Goal: Task Accomplishment & Management: Use online tool/utility

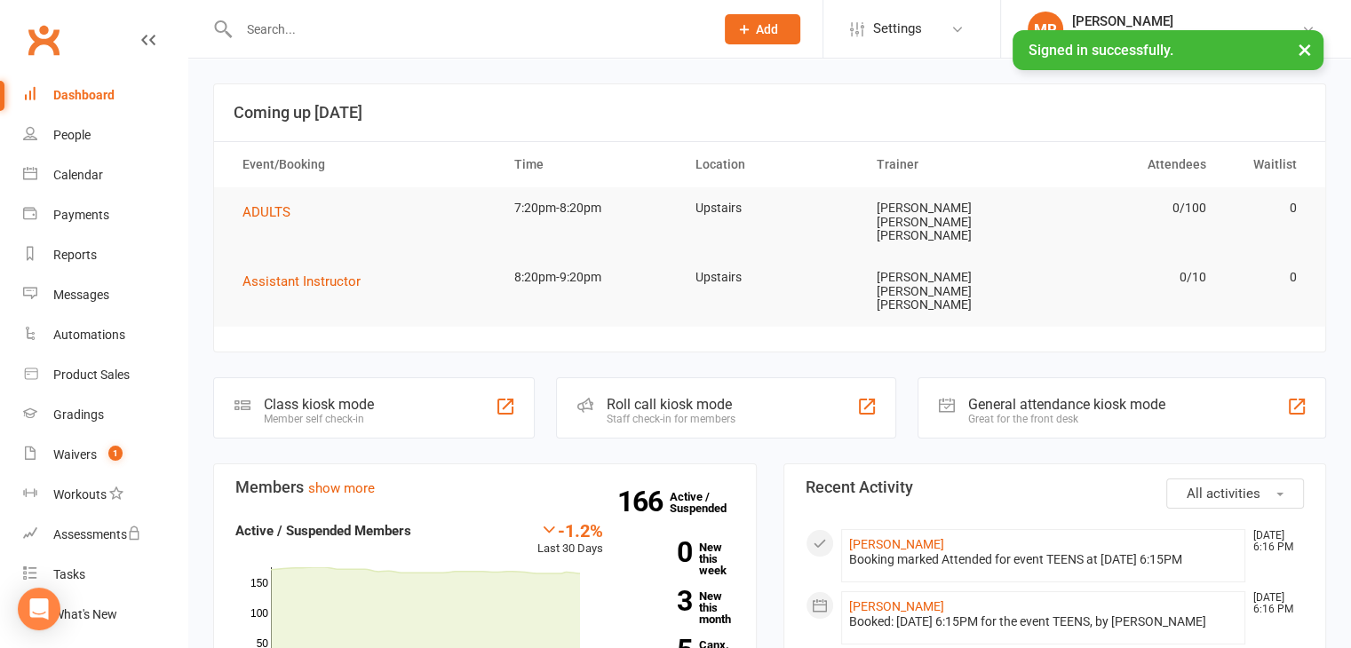
click at [699, 396] on div "Roll call kiosk mode" at bounding box center [671, 404] width 129 height 17
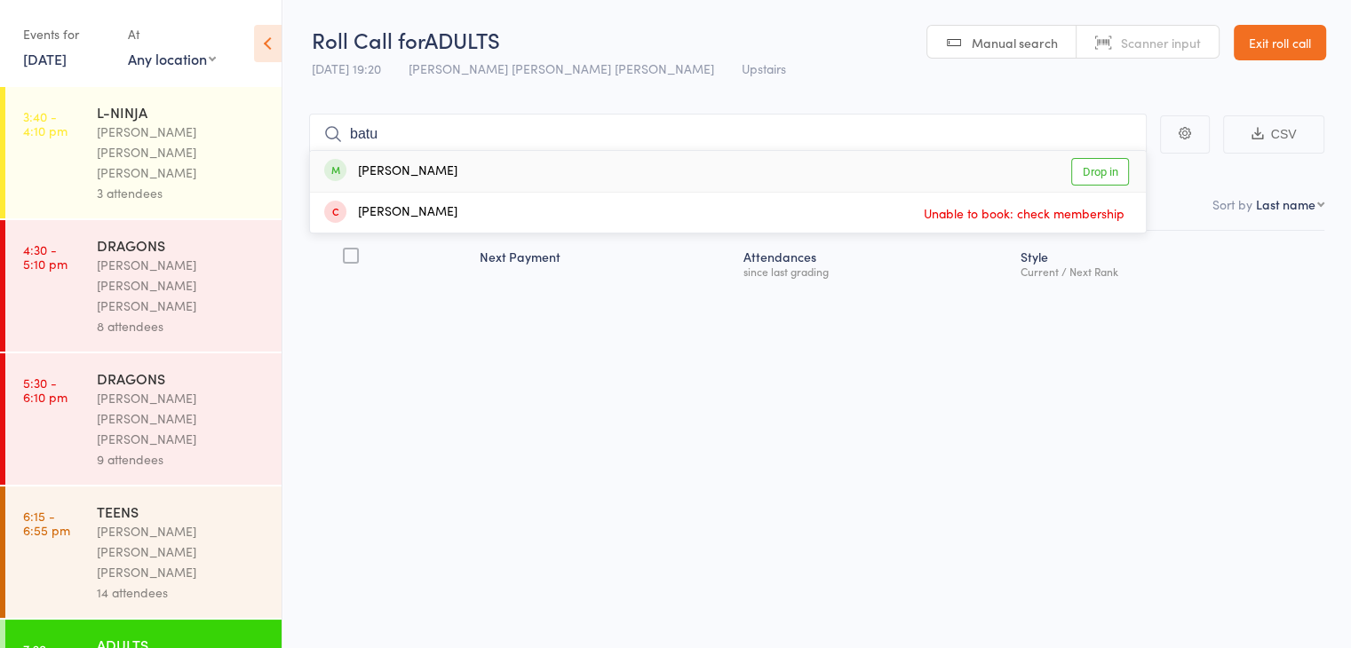
type input "batu"
click at [609, 166] on div "[PERSON_NAME] Drop in" at bounding box center [728, 171] width 836 height 41
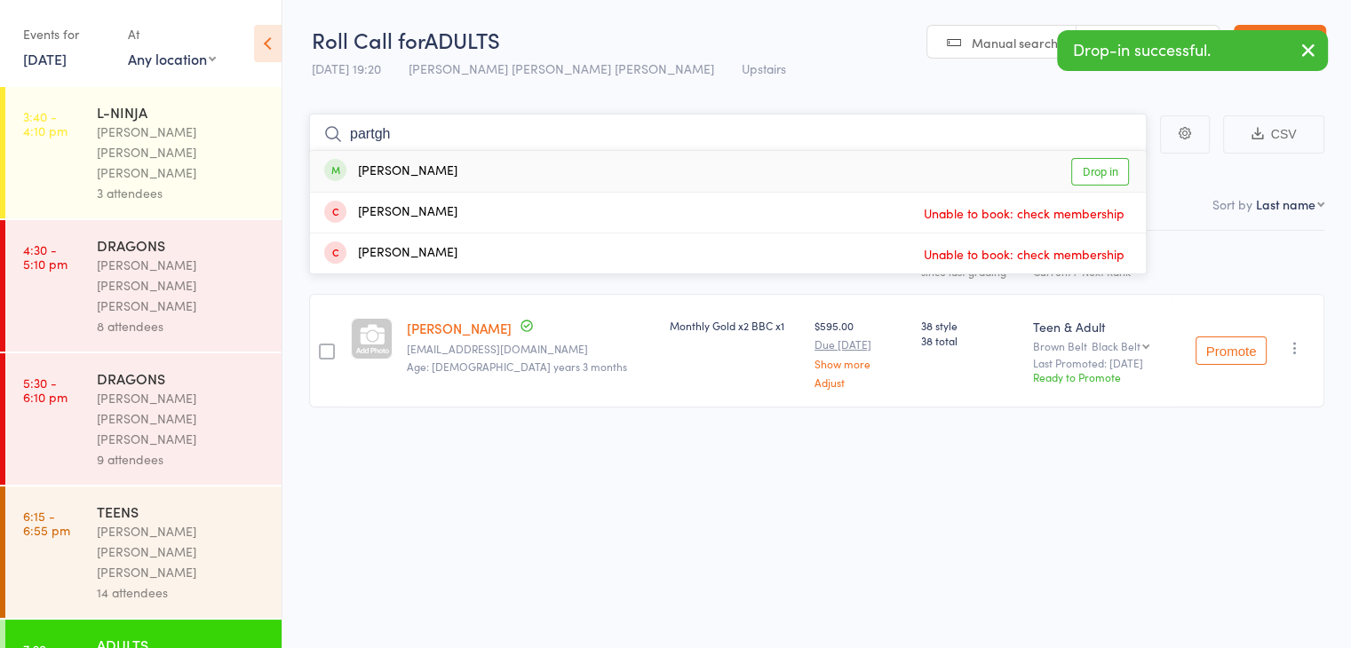
type input "partgh"
click at [609, 166] on div "[PERSON_NAME] Drop in" at bounding box center [728, 171] width 836 height 41
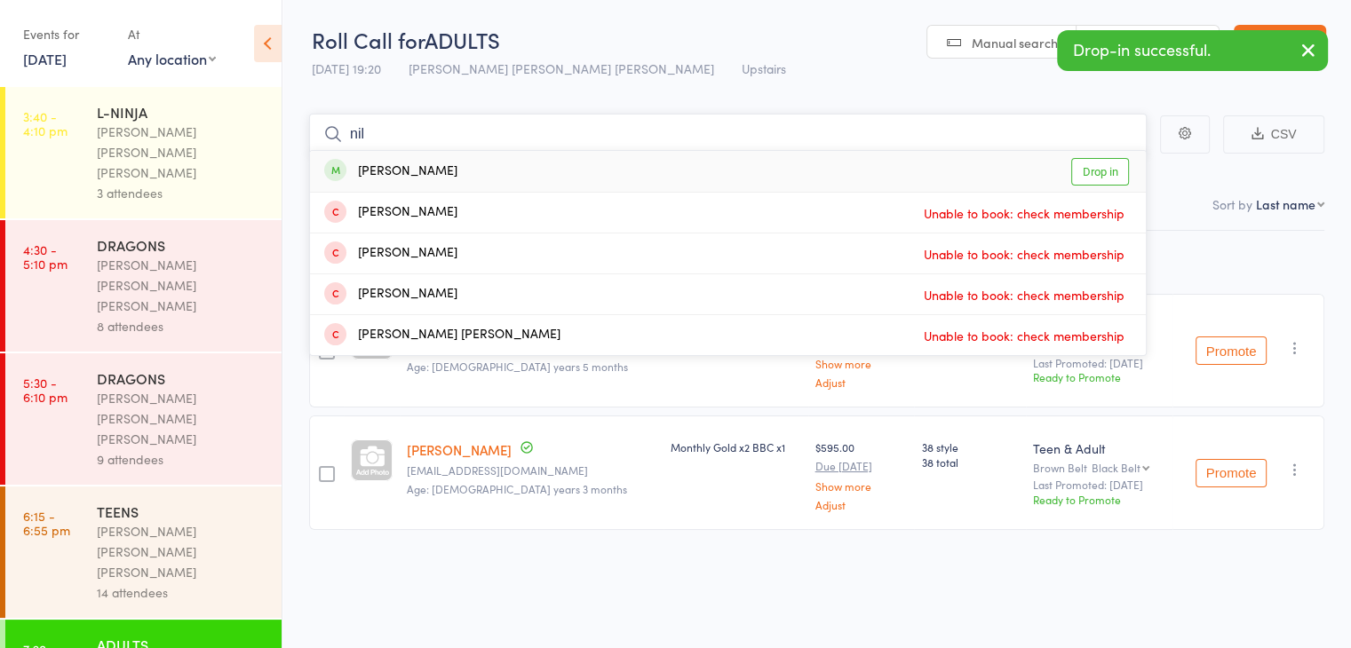
type input "nil"
click at [604, 179] on div "[PERSON_NAME] Drop in" at bounding box center [728, 171] width 836 height 41
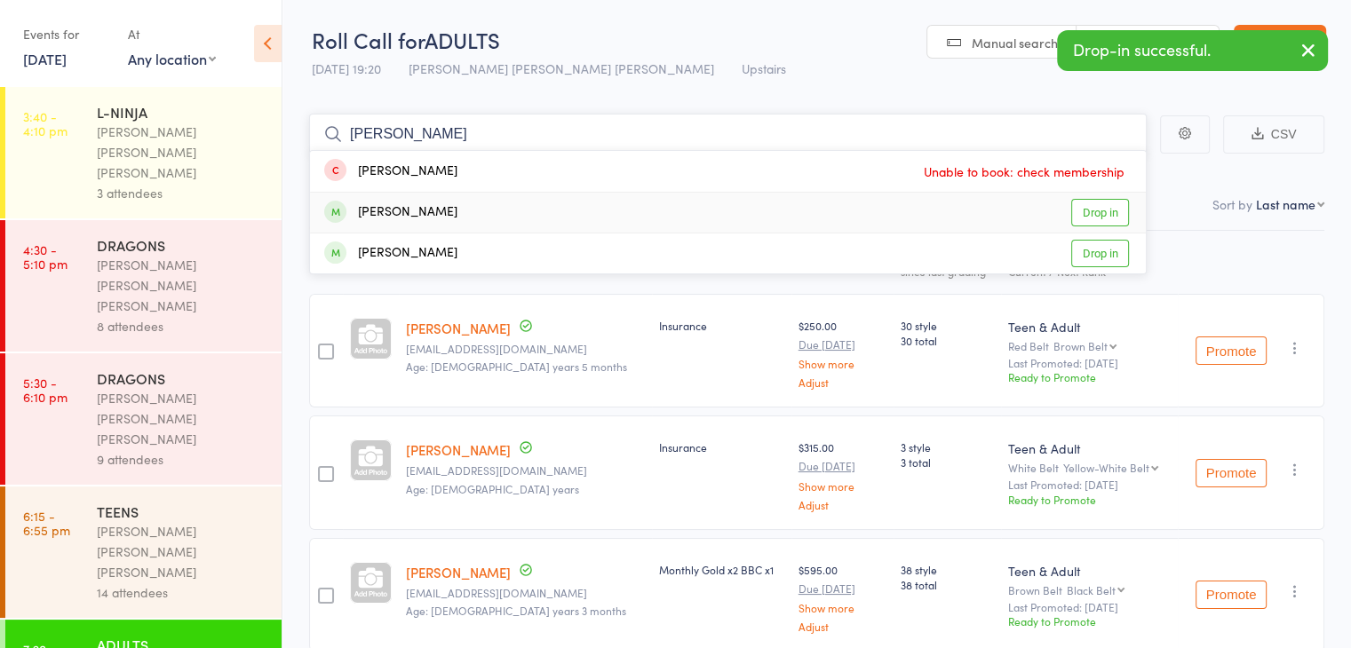
type input "[PERSON_NAME]"
click at [584, 200] on div "[PERSON_NAME] Drop in" at bounding box center [728, 213] width 836 height 40
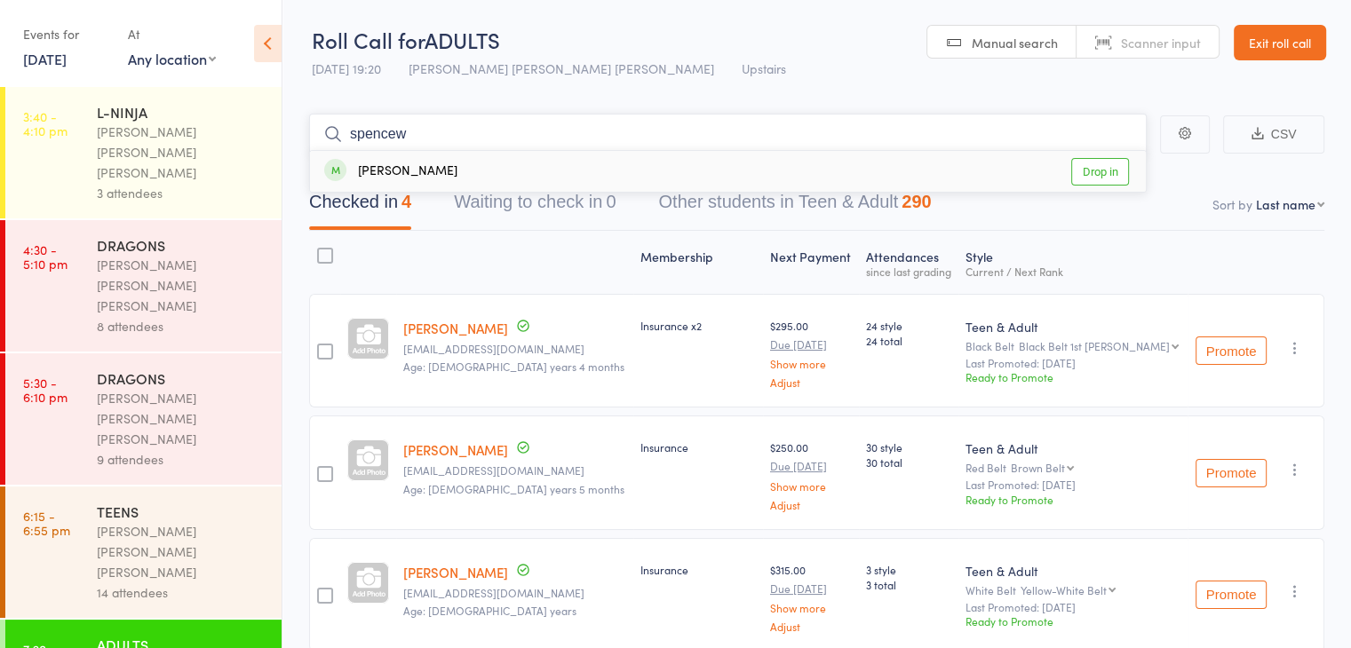
type input "spencew"
click at [593, 168] on div "[PERSON_NAME] Drop in" at bounding box center [728, 171] width 836 height 41
